Goal: Task Accomplishment & Management: Use online tool/utility

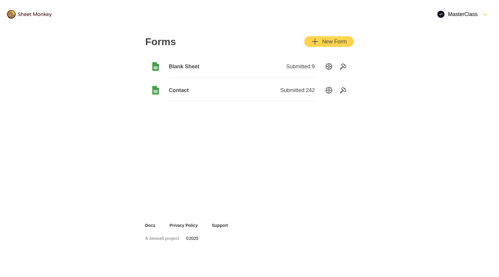
click at [155, 66] on icon at bounding box center [155, 66] width 7 height 9
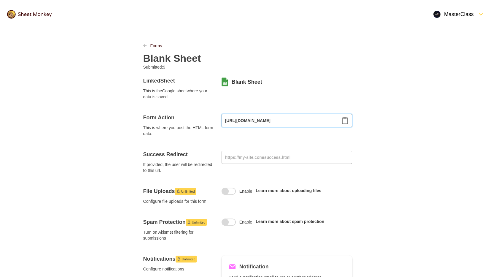
click at [337, 123] on input "https://api.sheetmonkey.io/form/7qtzEGCRRBSXevdNZvEiv6" at bounding box center [286, 120] width 130 height 13
click at [343, 122] on icon "Clipboard" at bounding box center [344, 120] width 7 height 7
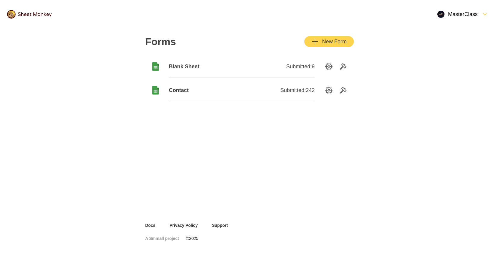
click at [177, 91] on span "Contact" at bounding box center [205, 90] width 73 height 7
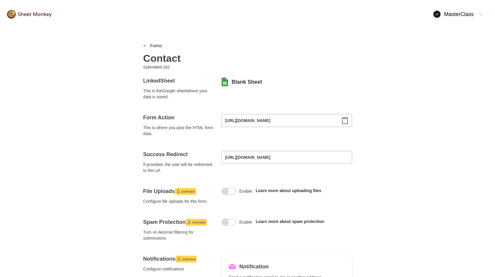
click at [346, 121] on icon "Clipboard" at bounding box center [344, 120] width 7 height 7
